Goal: Information Seeking & Learning: Learn about a topic

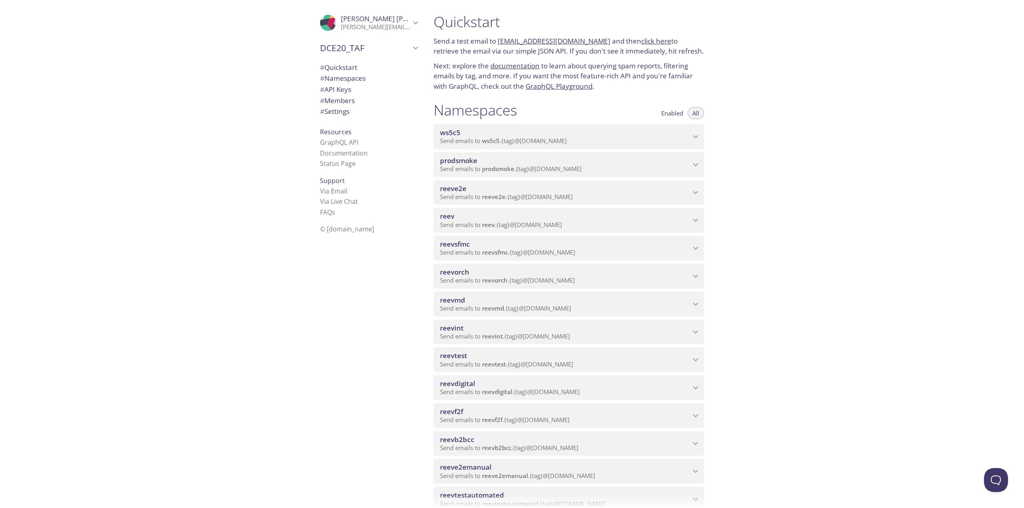
click at [401, 270] on div ".cls-1 { fill: #6d5ca8; } .cls-2 { fill: #3fc191; } .cls-3 { fill: #3b4752; } .…" at bounding box center [367, 254] width 120 height 508
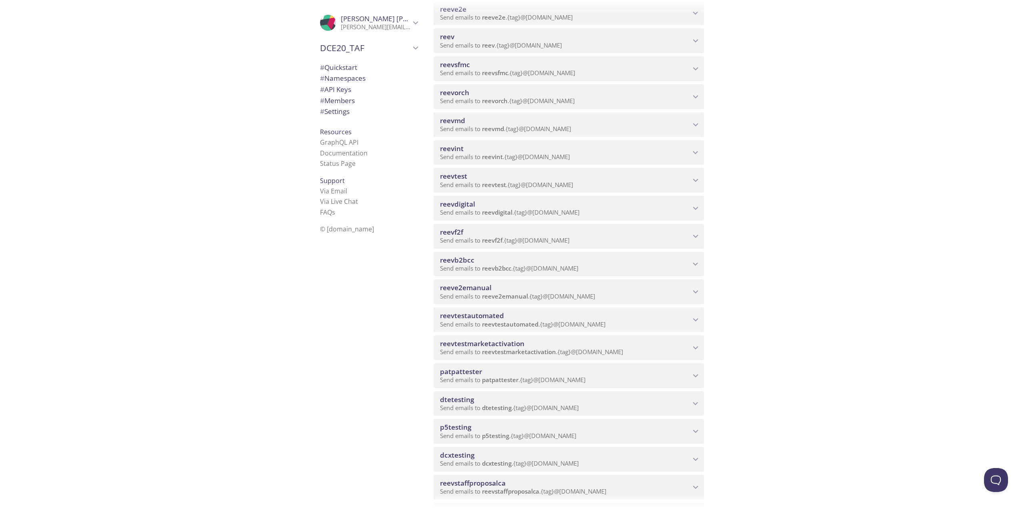
scroll to position [200, 0]
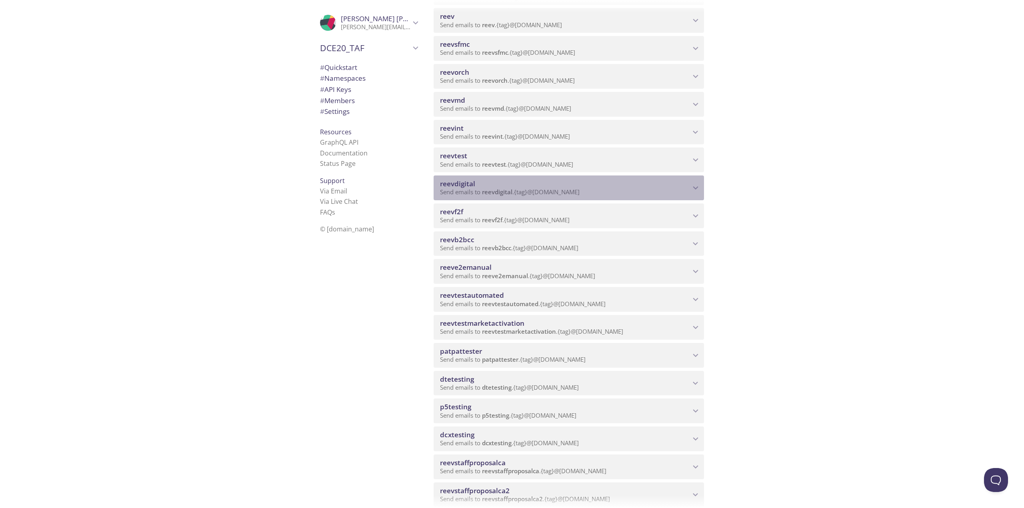
click at [487, 190] on span "reevdigital" at bounding box center [497, 192] width 30 height 8
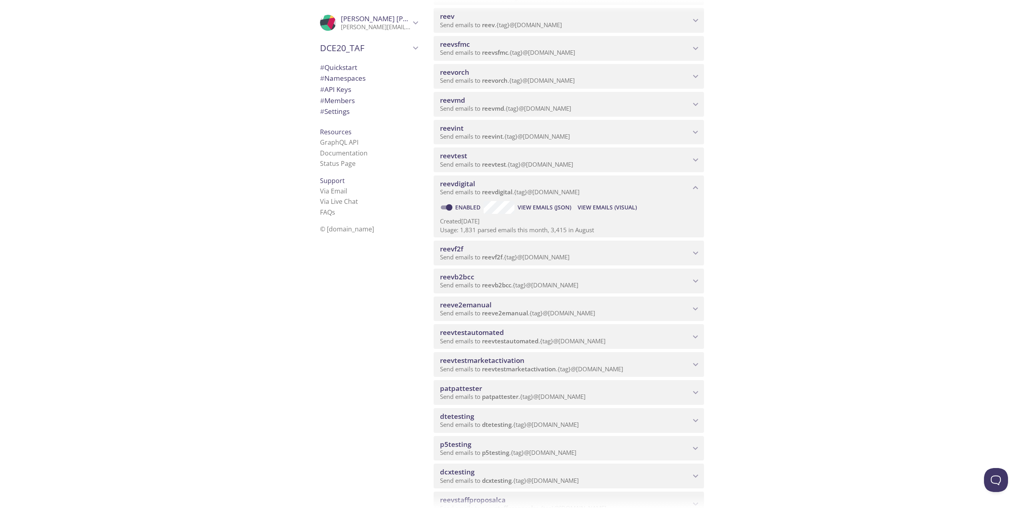
click at [606, 211] on span "View Emails (Visual)" at bounding box center [607, 208] width 59 height 10
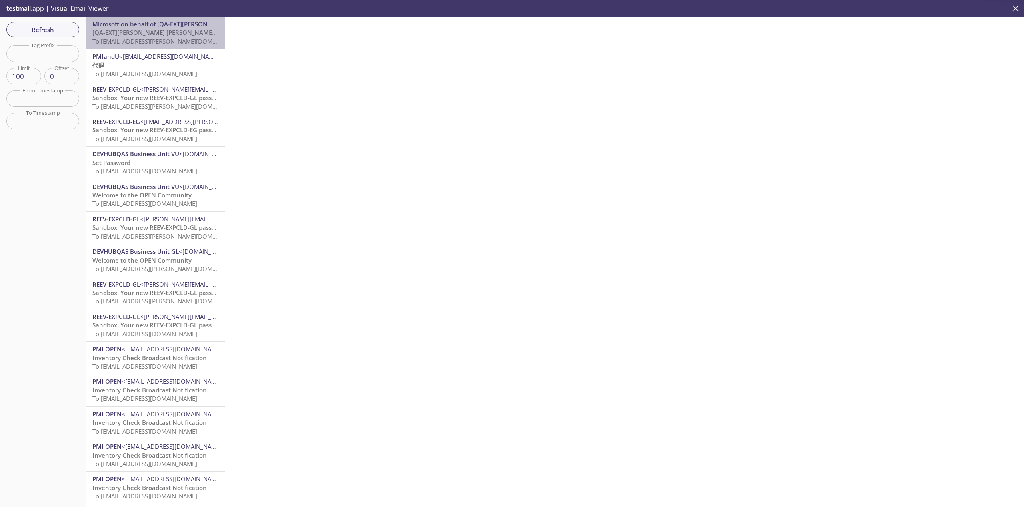
click at [171, 38] on span "To: reevdigital.shantanu@inbox.testmail.app" at bounding box center [167, 41] width 151 height 8
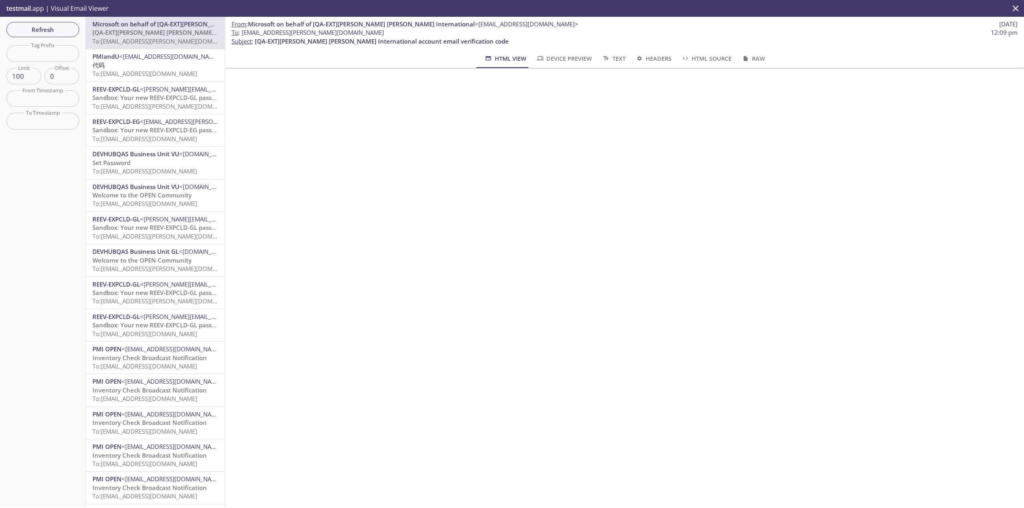
click at [612, 315] on div "From : Microsoft on behalf of [QA-EXT]Philip Morris International <msonlineserv…" at bounding box center [624, 262] width 799 height 491
